Goal: Use online tool/utility

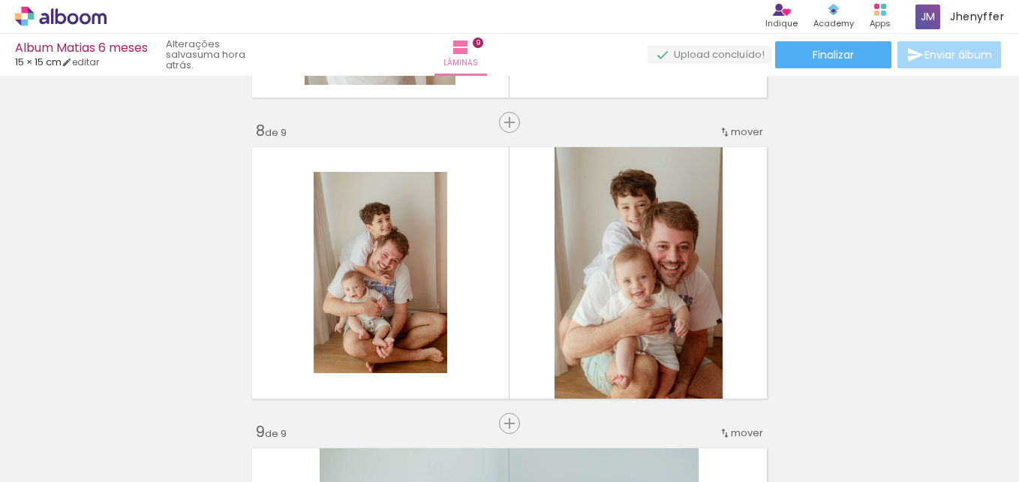
scroll to position [2005, 0]
